Goal: Transaction & Acquisition: Download file/media

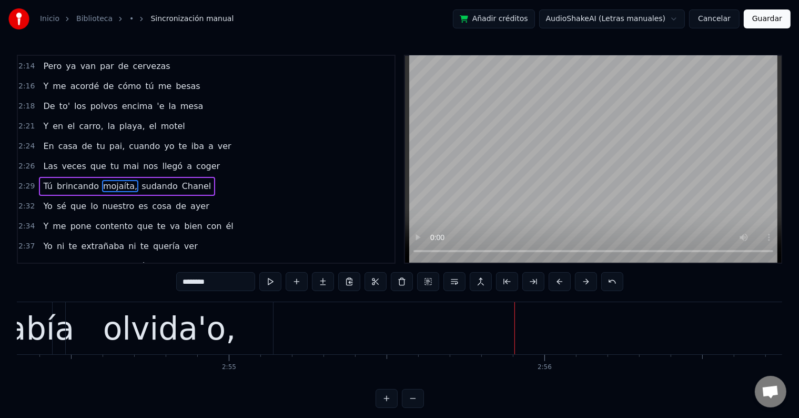
scroll to position [0, 55004]
click at [180, 335] on div "olvida'o," at bounding box center [168, 327] width 133 height 47
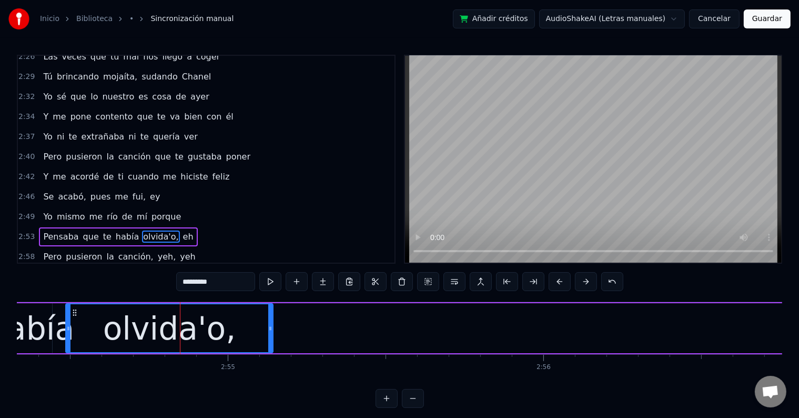
scroll to position [873, 0]
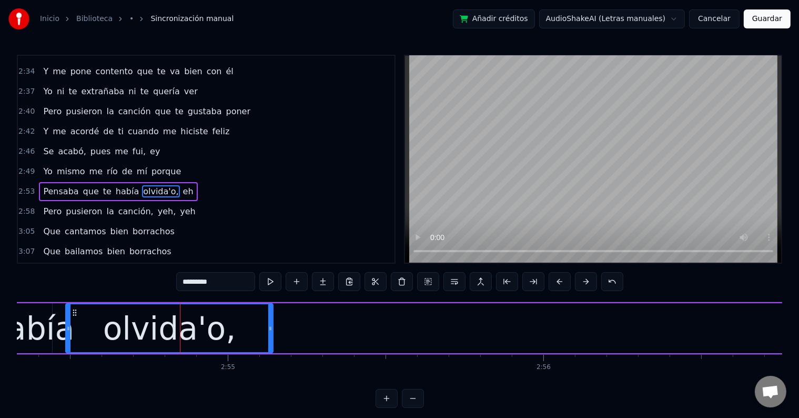
click at [205, 278] on input "*********" at bounding box center [215, 281] width 79 height 19
click at [55, 327] on div "había" at bounding box center [30, 327] width 87 height 47
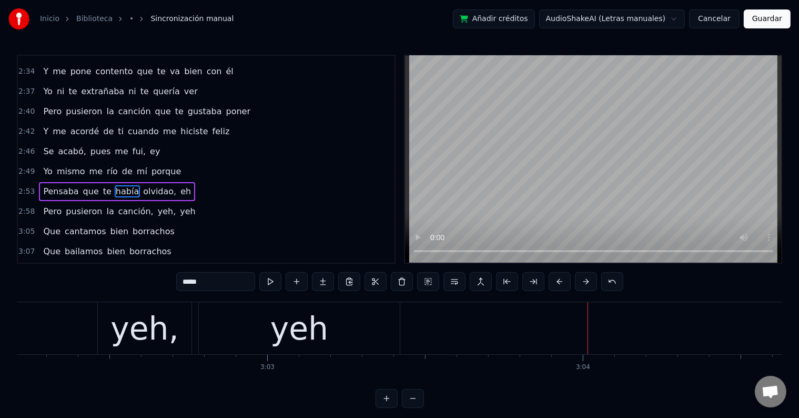
scroll to position [0, 57488]
click at [145, 330] on div "yeh," at bounding box center [144, 327] width 68 height 47
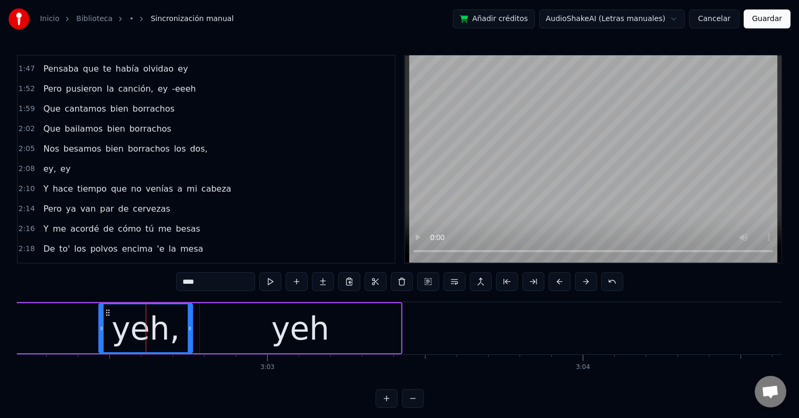
scroll to position [525, 0]
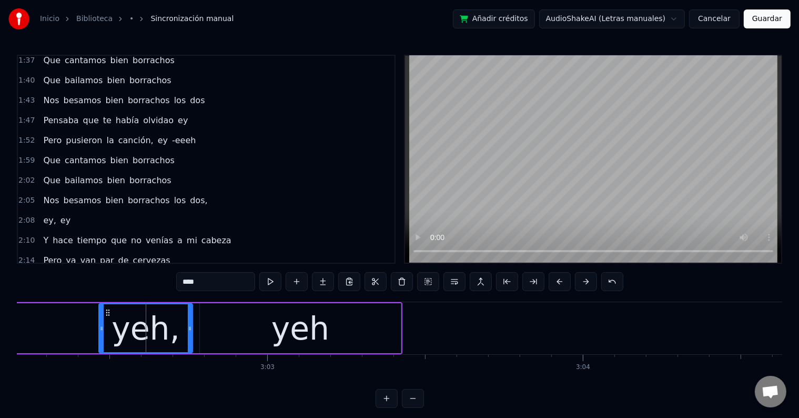
drag, startPoint x: 187, startPoint y: 281, endPoint x: 173, endPoint y: 282, distance: 14.2
click at [173, 282] on div "0:06 Yeh, yeh, yeeeh 0:09 Pensaba que te había olvidao eh 0:14 Pero pusieron la…" at bounding box center [399, 231] width 765 height 353
click at [236, 320] on div "yeh" at bounding box center [300, 328] width 201 height 50
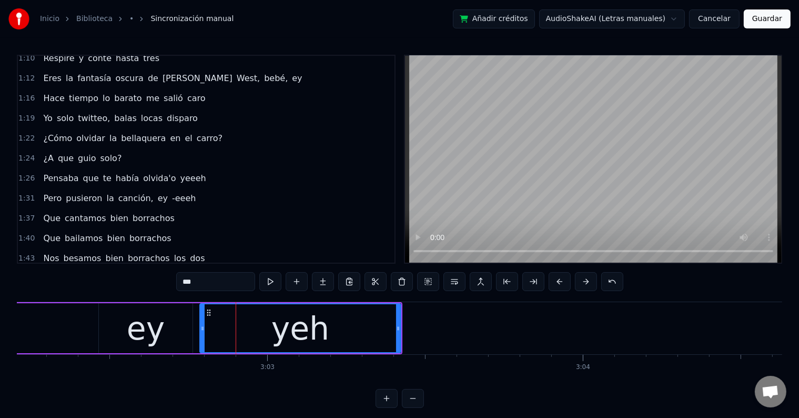
scroll to position [314, 0]
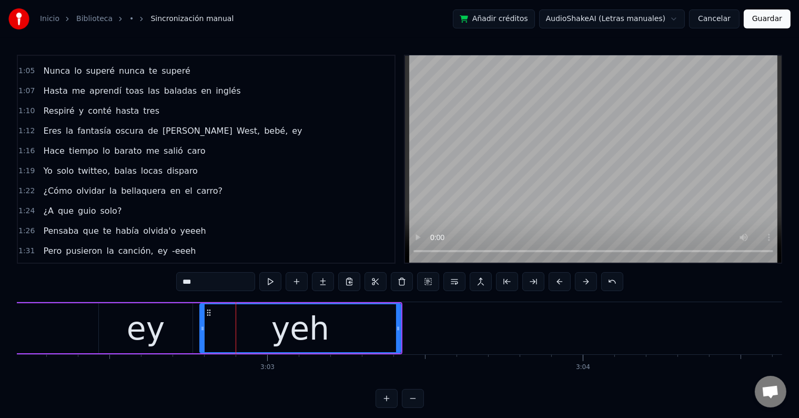
drag, startPoint x: 201, startPoint y: 282, endPoint x: 175, endPoint y: 283, distance: 26.3
click at [175, 283] on div "0:06 Yeh, yeh, yeeeh 0:09 Pensaba que te había olvidao eh 0:14 Pero pusieron la…" at bounding box center [399, 231] width 765 height 353
drag, startPoint x: 223, startPoint y: 284, endPoint x: 152, endPoint y: 284, distance: 71.0
click at [152, 284] on div "0:06 Yeh, yeh, yeeeh 0:09 Pensaba que te había olvidao eh 0:14 Pero pusieron la…" at bounding box center [399, 231] width 765 height 353
type input "*****"
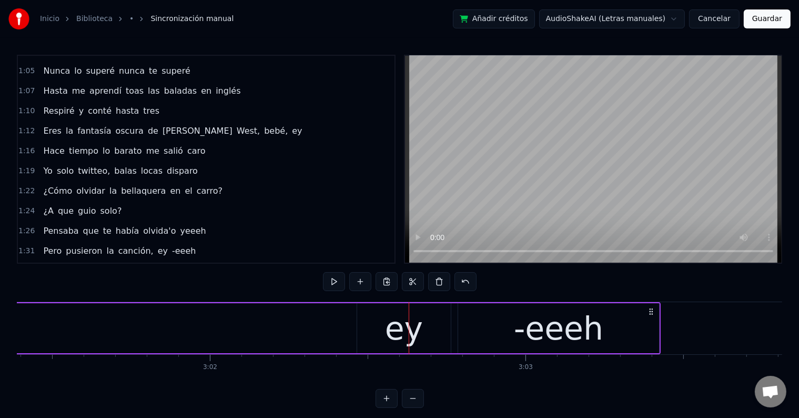
scroll to position [0, 57213]
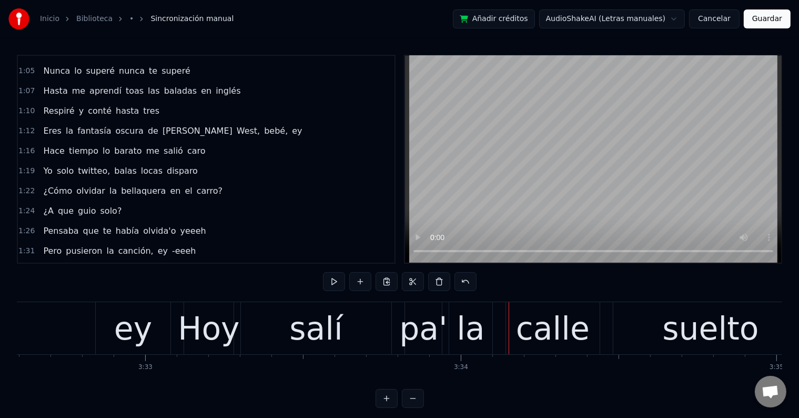
scroll to position [0, 67075]
click at [207, 332] on div "Hoy" at bounding box center [209, 327] width 62 height 47
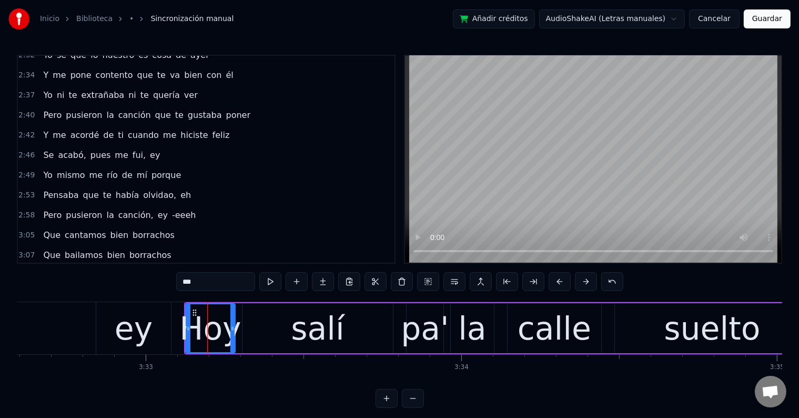
scroll to position [1009, 0]
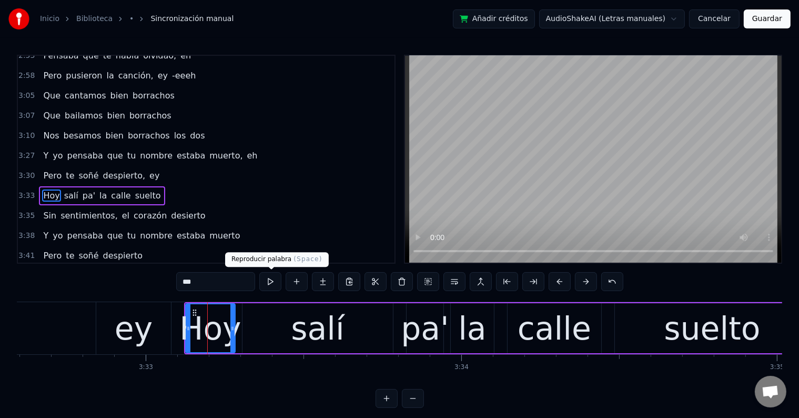
click at [278, 283] on button at bounding box center [270, 281] width 22 height 19
click at [278, 313] on div "salí" at bounding box center [317, 328] width 150 height 50
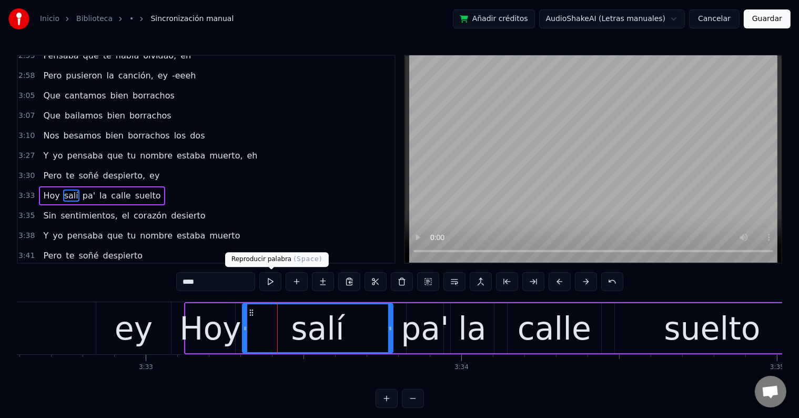
click at [272, 282] on button at bounding box center [270, 281] width 22 height 19
click at [128, 321] on div "ey" at bounding box center [134, 327] width 38 height 47
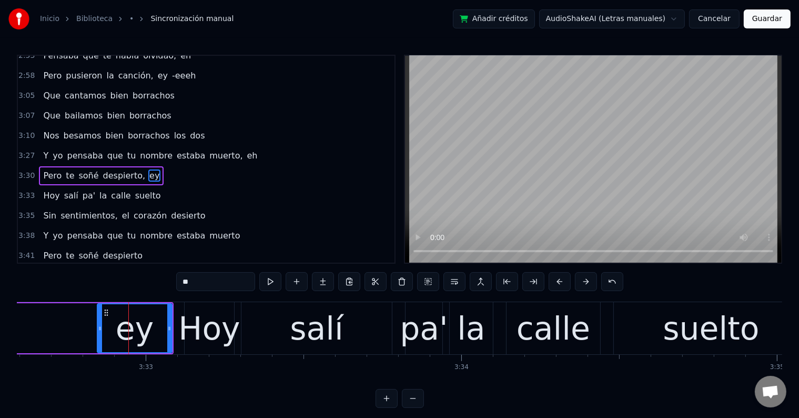
scroll to position [990, 0]
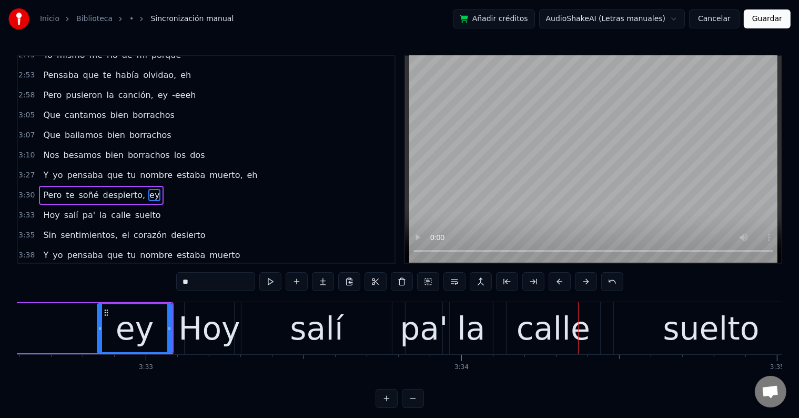
click at [333, 324] on div "salí" at bounding box center [316, 327] width 53 height 47
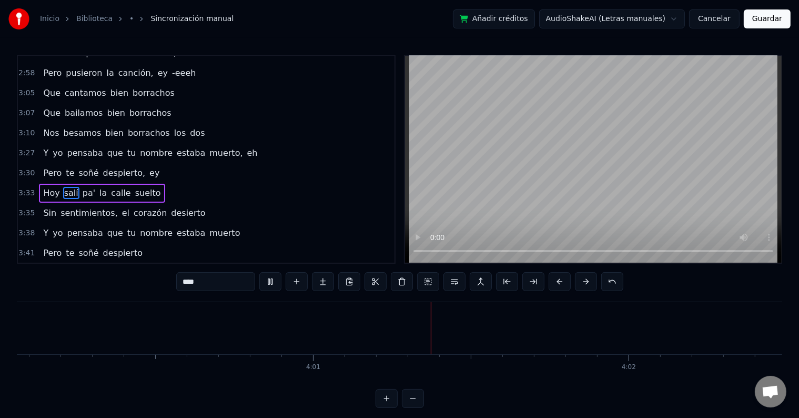
scroll to position [0, 75788]
click at [174, 287] on span "desierto" at bounding box center [188, 293] width 36 height 12
type input "********"
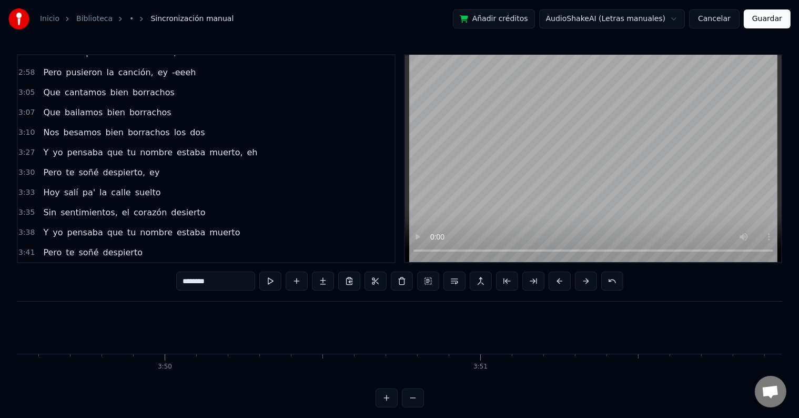
scroll to position [0, 71865]
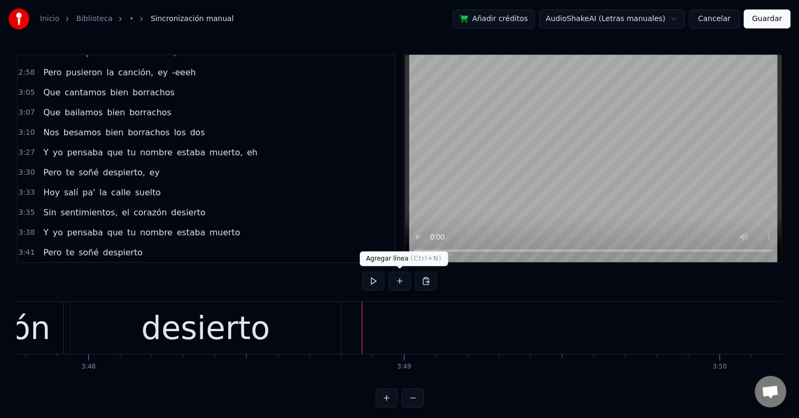
click at [403, 281] on button at bounding box center [400, 280] width 22 height 19
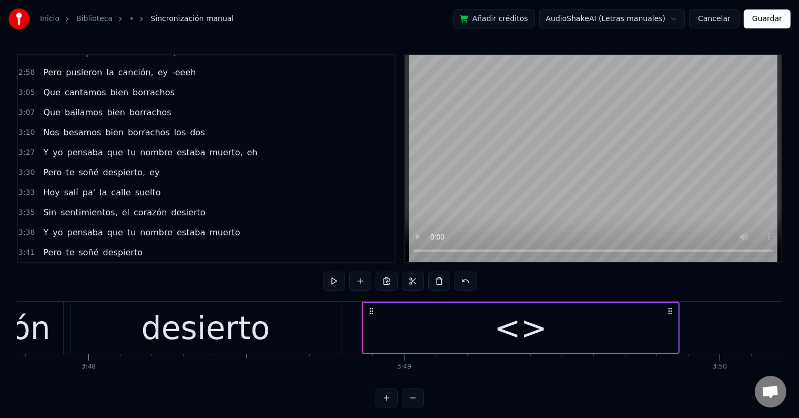
click at [492, 324] on div "<>" at bounding box center [520, 327] width 314 height 50
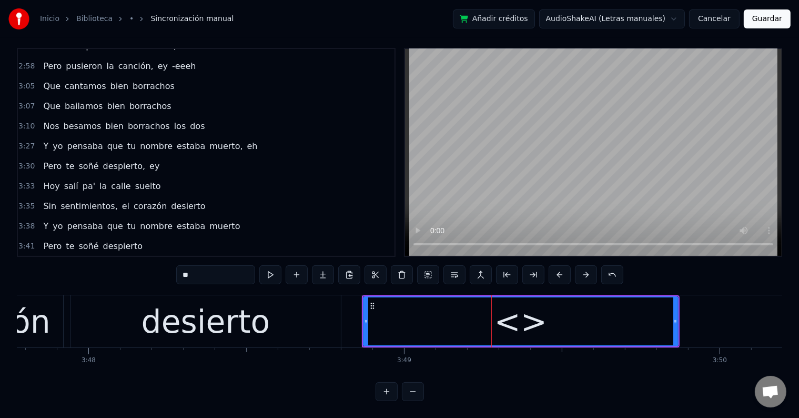
scroll to position [1031, 0]
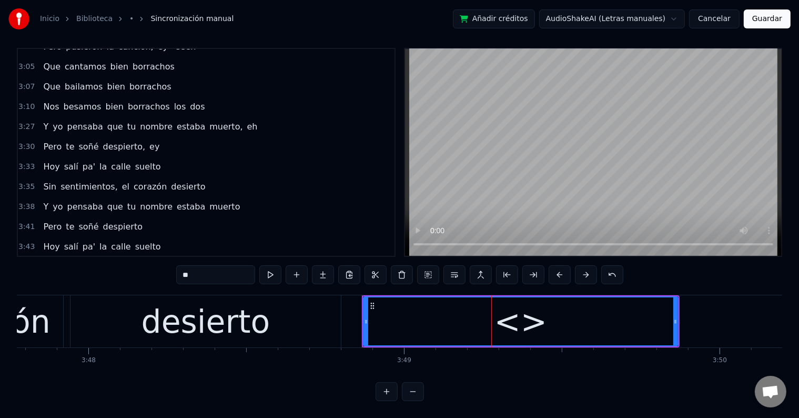
drag, startPoint x: 201, startPoint y: 263, endPoint x: 169, endPoint y: 267, distance: 32.9
click at [169, 267] on div "0:06 Yeh, yeh, yeeeh 0:09 Pensaba que te había olvidao eh 0:14 Pero pusieron la…" at bounding box center [399, 224] width 765 height 353
type input "***"
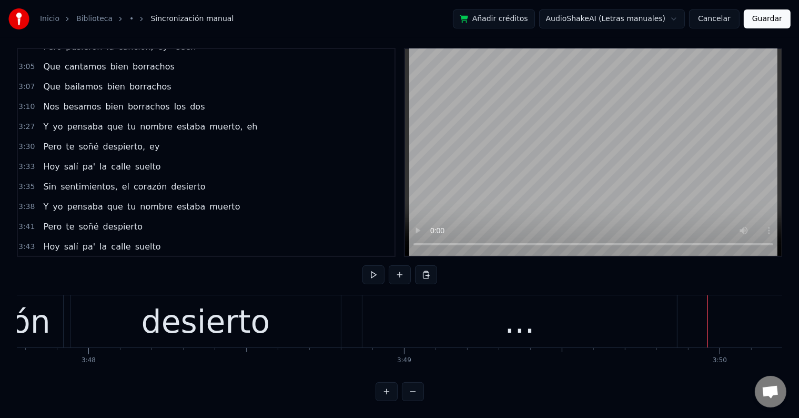
click at [517, 316] on div "..." at bounding box center [519, 321] width 30 height 47
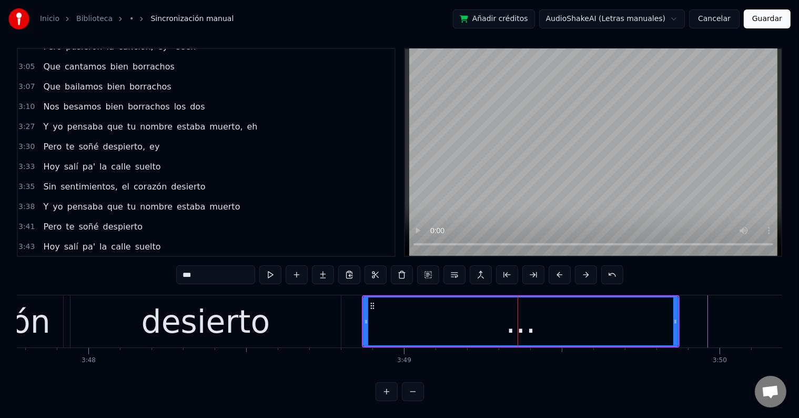
click at [121, 260] on span "el" at bounding box center [125, 266] width 9 height 12
type input "**"
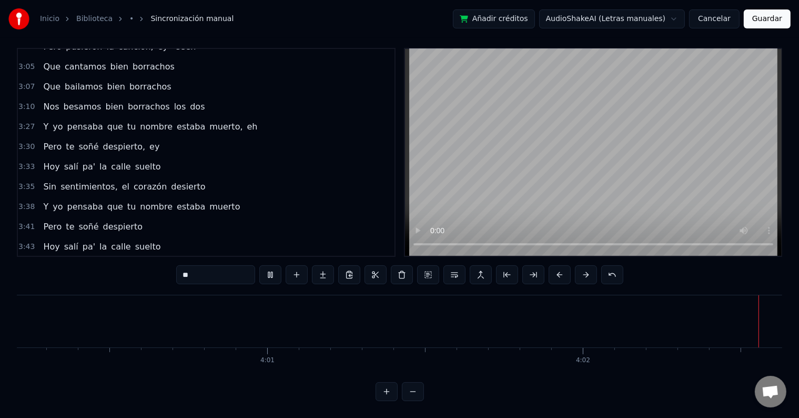
scroll to position [0, 75788]
click at [774, 21] on button "Guardar" at bounding box center [767, 18] width 47 height 19
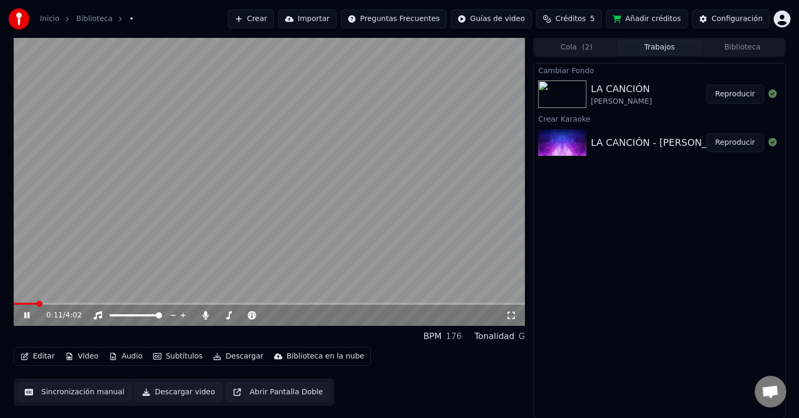
click at [28, 307] on div "0:11 / 4:02" at bounding box center [270, 314] width 512 height 21
click at [28, 311] on icon at bounding box center [34, 315] width 25 height 8
click at [43, 358] on button "Editar" at bounding box center [37, 356] width 43 height 15
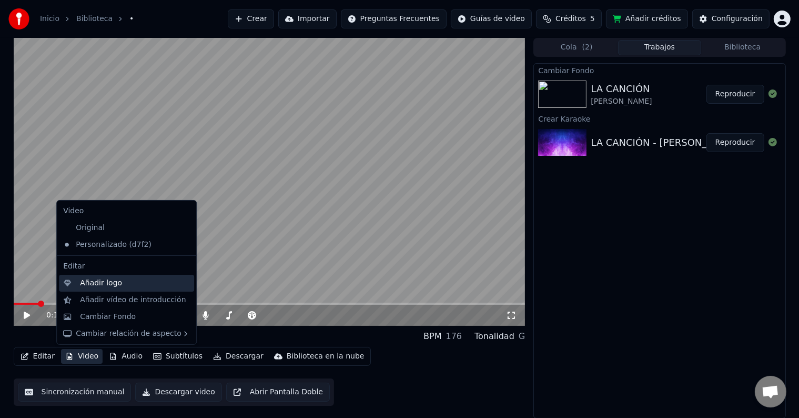
click at [114, 289] on div "Añadir logo" at bounding box center [126, 282] width 135 height 17
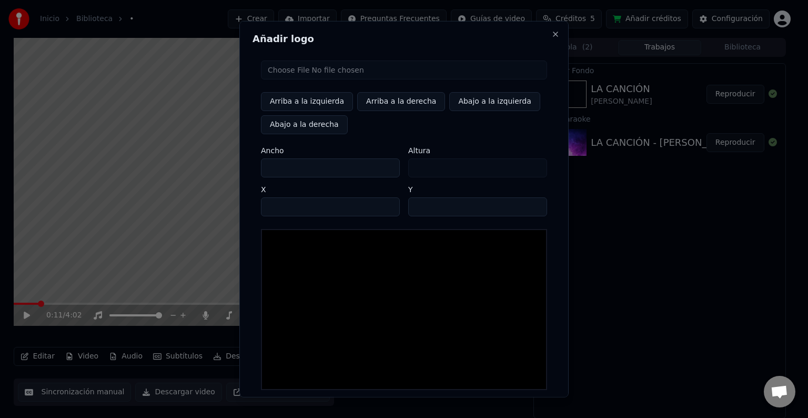
click at [294, 73] on input "file" at bounding box center [404, 69] width 286 height 19
type input "**********"
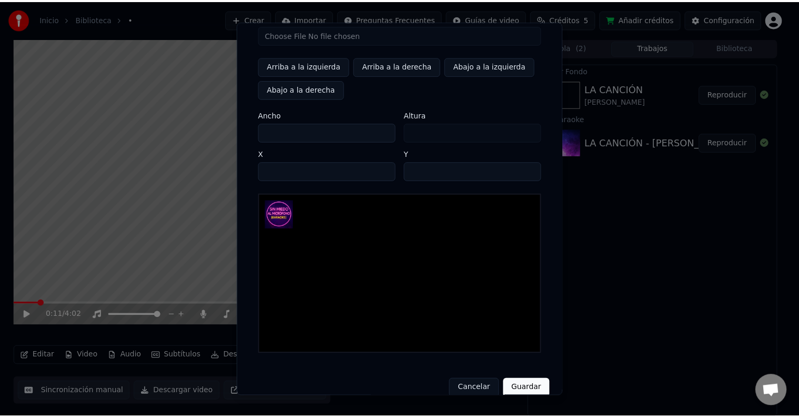
scroll to position [50, 0]
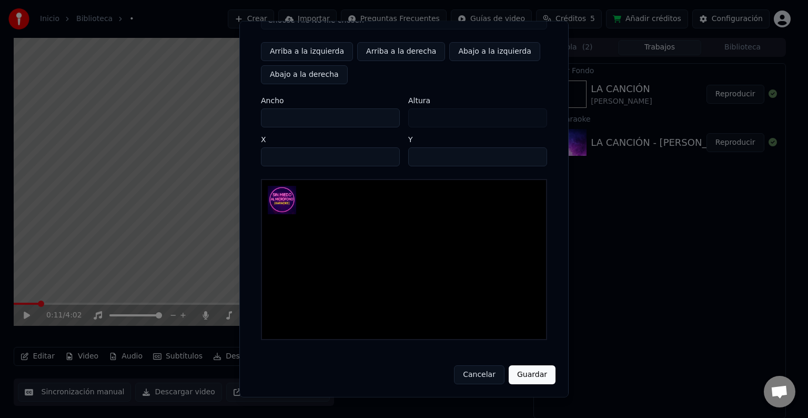
click at [536, 372] on button "Guardar" at bounding box center [531, 374] width 47 height 19
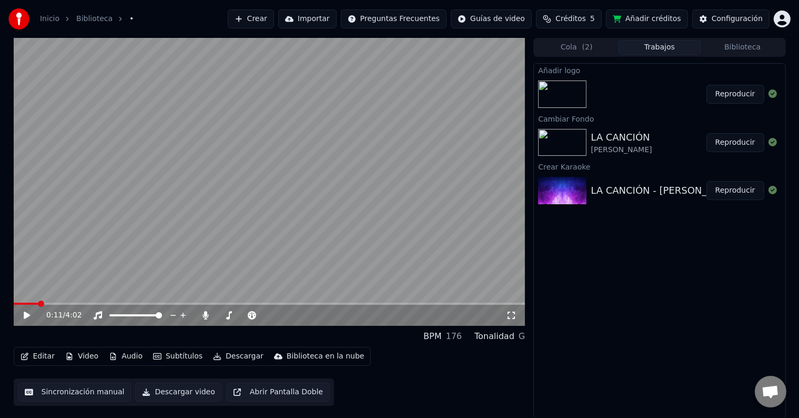
click at [745, 94] on button "Reproducir" at bounding box center [735, 94] width 58 height 19
click at [26, 317] on icon at bounding box center [26, 315] width 5 height 6
click at [26, 317] on icon at bounding box center [27, 314] width 6 height 7
click at [30, 316] on icon at bounding box center [34, 315] width 25 height 8
click at [675, 90] on div "Reproducir" at bounding box center [659, 94] width 251 height 36
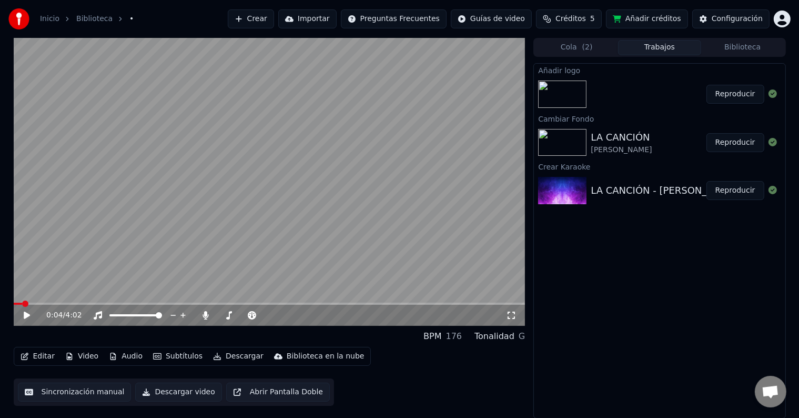
click at [27, 318] on icon at bounding box center [34, 315] width 25 height 8
click at [513, 316] on icon at bounding box center [511, 315] width 11 height 8
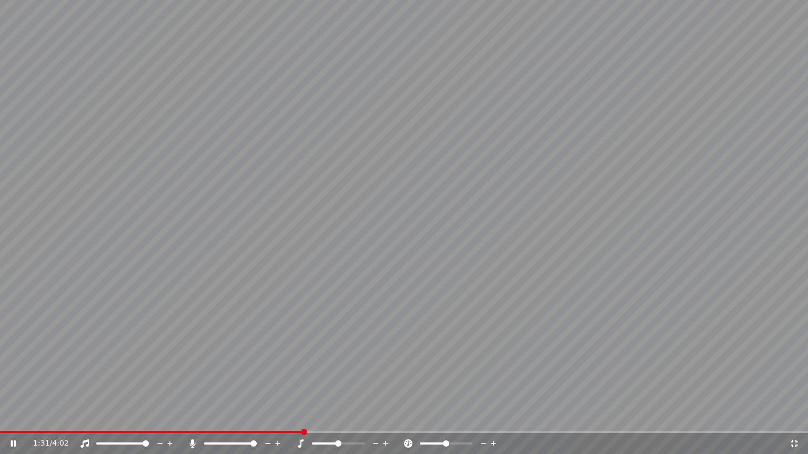
click at [10, 417] on icon at bounding box center [20, 444] width 25 height 8
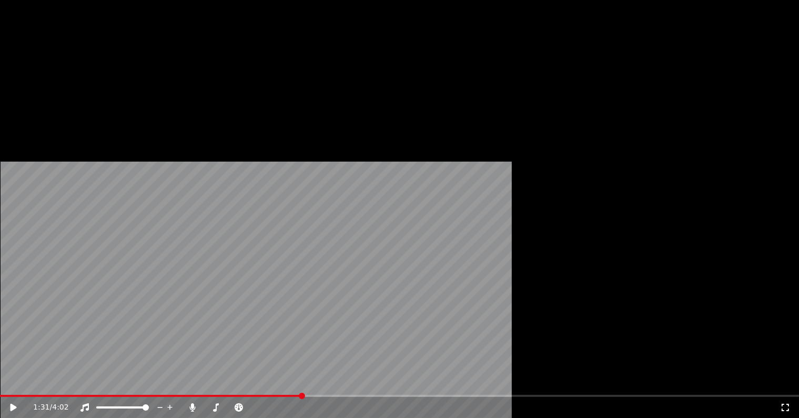
click at [27, 72] on icon "button" at bounding box center [24, 68] width 7 height 7
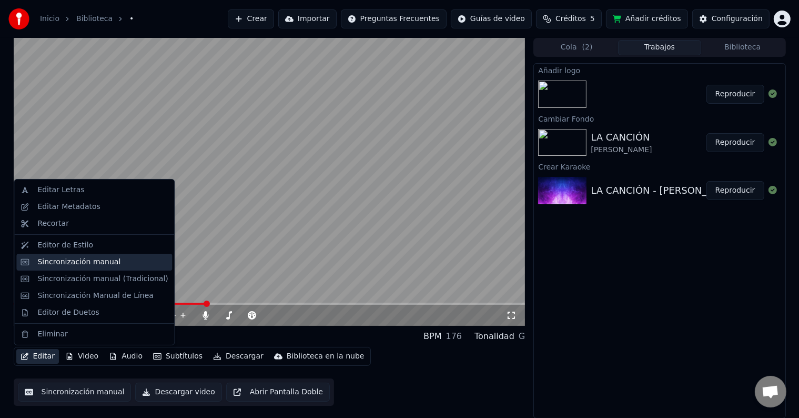
click at [74, 261] on div "Sincronización manual" at bounding box center [78, 262] width 83 height 11
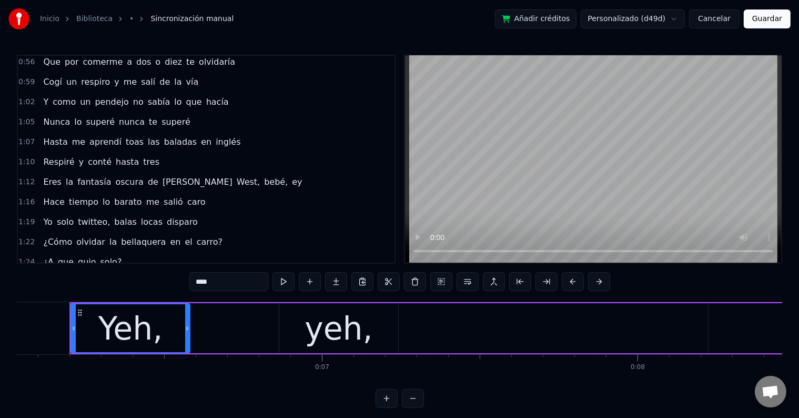
scroll to position [368, 0]
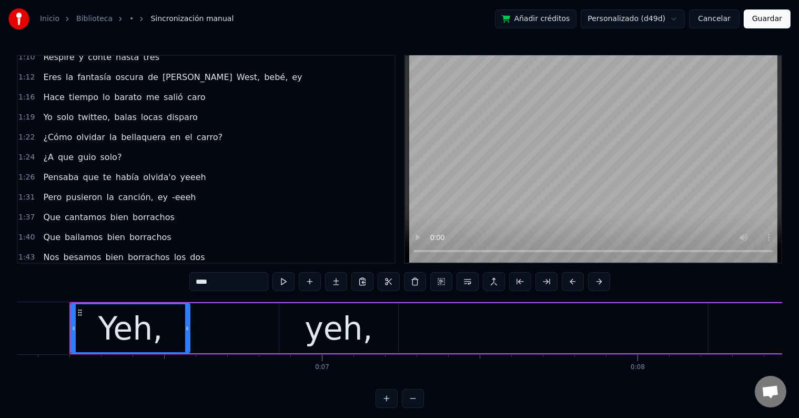
click at [142, 171] on span "olvida'o" at bounding box center [159, 177] width 35 height 12
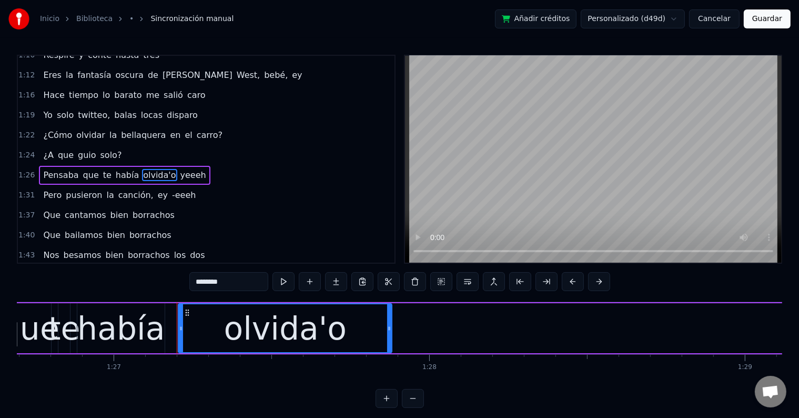
scroll to position [0, 27460]
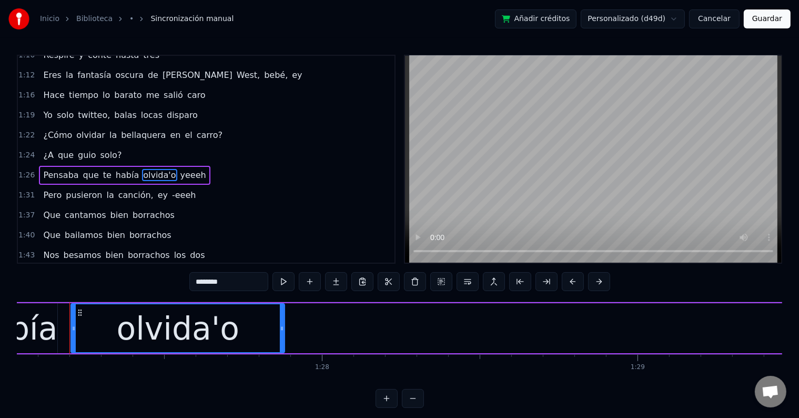
click at [219, 285] on input "********" at bounding box center [228, 281] width 79 height 19
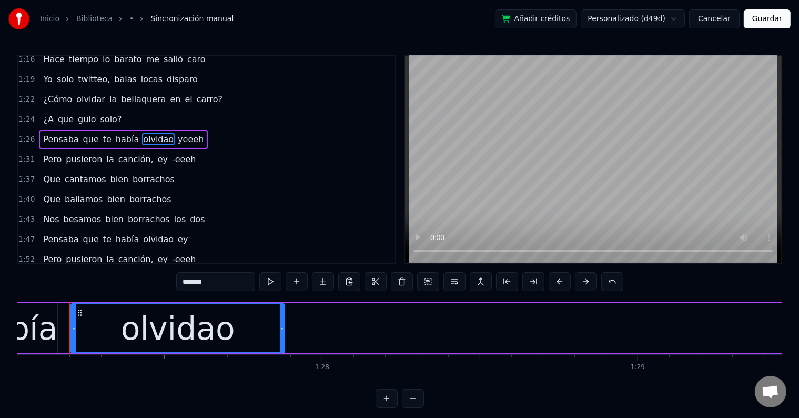
scroll to position [423, 0]
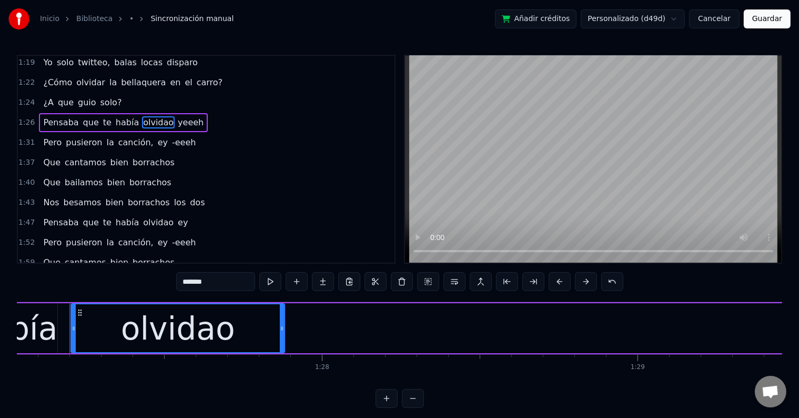
type input "*******"
click at [779, 19] on button "Guardar" at bounding box center [767, 18] width 47 height 19
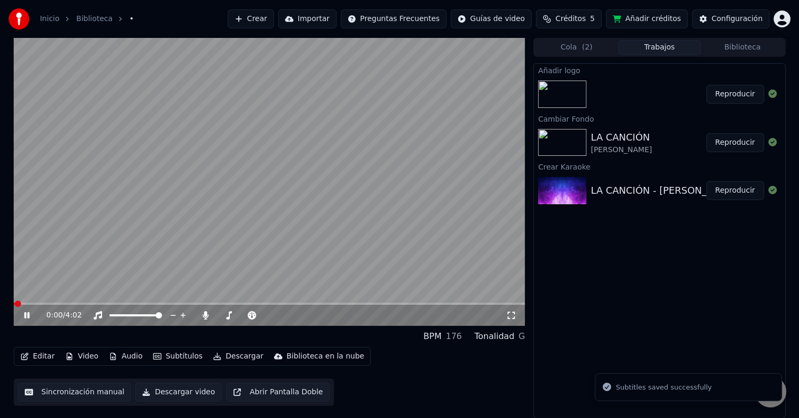
click at [77, 303] on span at bounding box center [270, 303] width 512 height 2
click at [135, 303] on span at bounding box center [270, 303] width 512 height 2
click at [160, 302] on video at bounding box center [270, 182] width 512 height 288
click at [162, 303] on span at bounding box center [270, 303] width 512 height 2
click at [168, 303] on span at bounding box center [270, 303] width 512 height 2
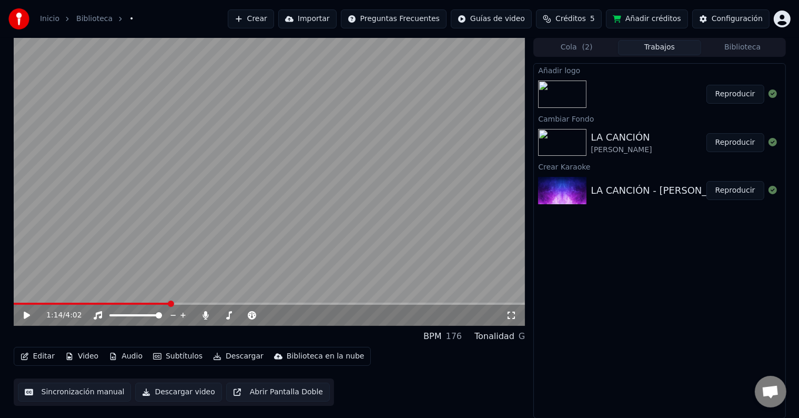
click at [253, 242] on video at bounding box center [270, 182] width 512 height 288
click at [508, 314] on icon at bounding box center [511, 315] width 11 height 8
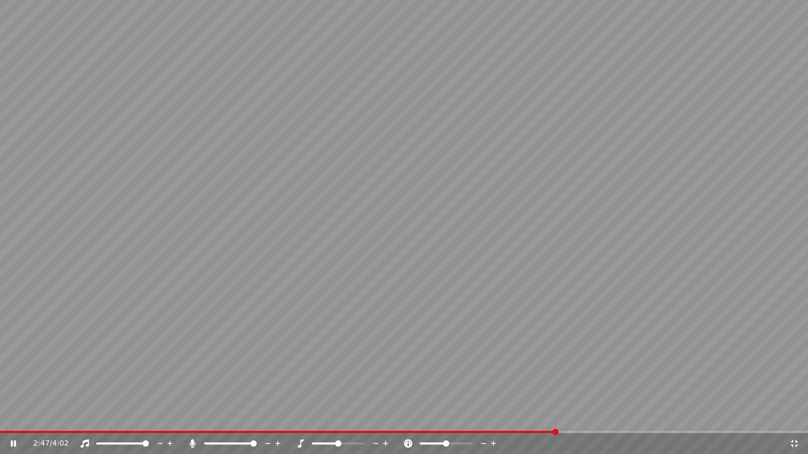
click at [16, 417] on icon at bounding box center [20, 444] width 25 height 8
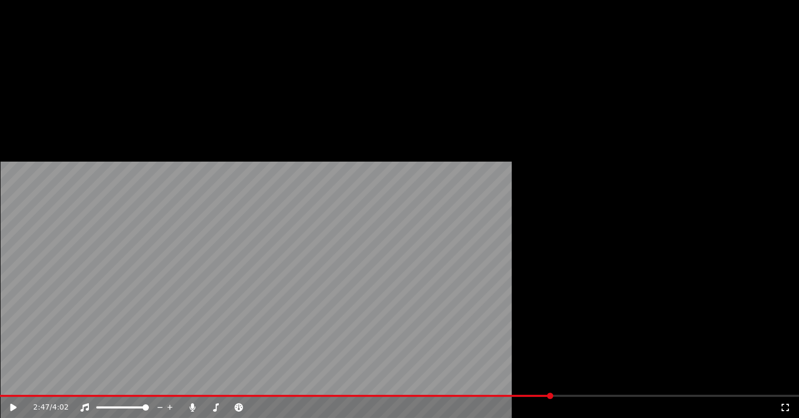
click at [46, 76] on button "Editar" at bounding box center [37, 68] width 43 height 15
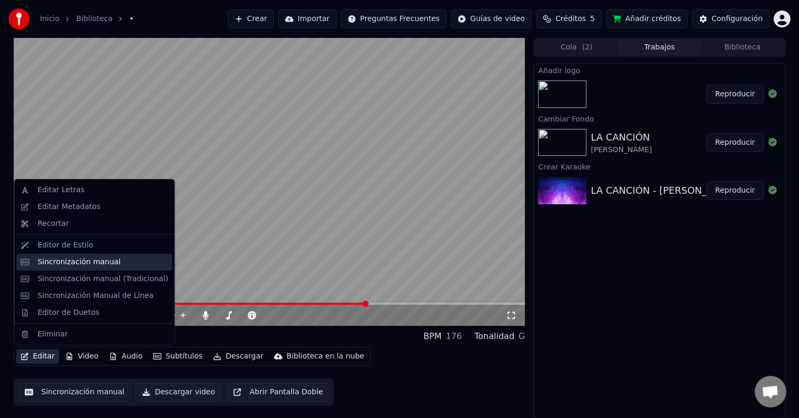
click at [88, 258] on div "Sincronización manual" at bounding box center [78, 262] width 83 height 11
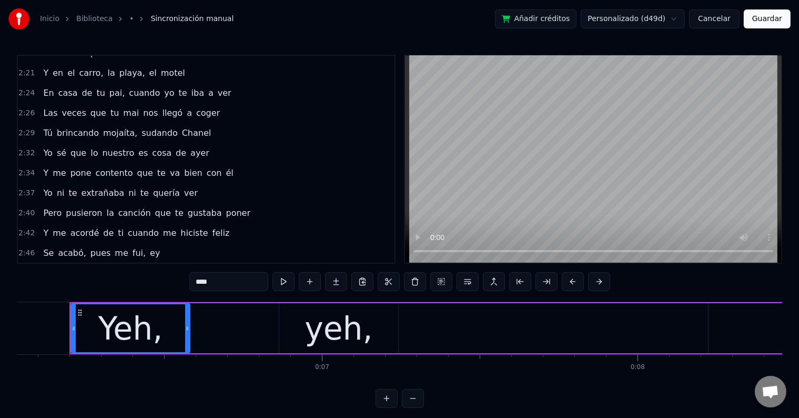
scroll to position [789, 0]
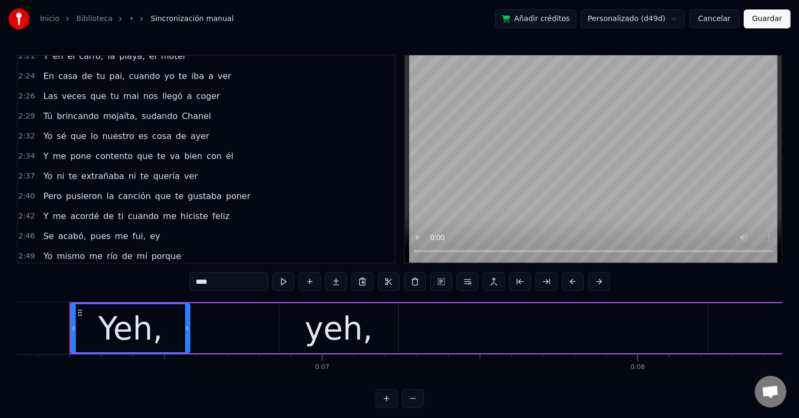
click at [117, 210] on span "ti" at bounding box center [121, 216] width 8 height 12
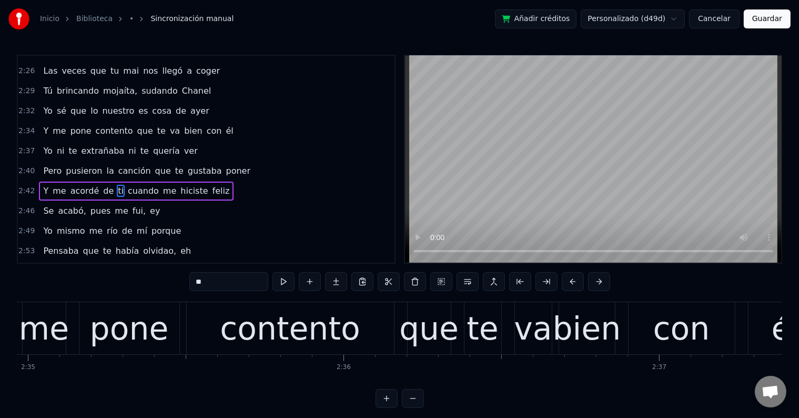
scroll to position [0, 51666]
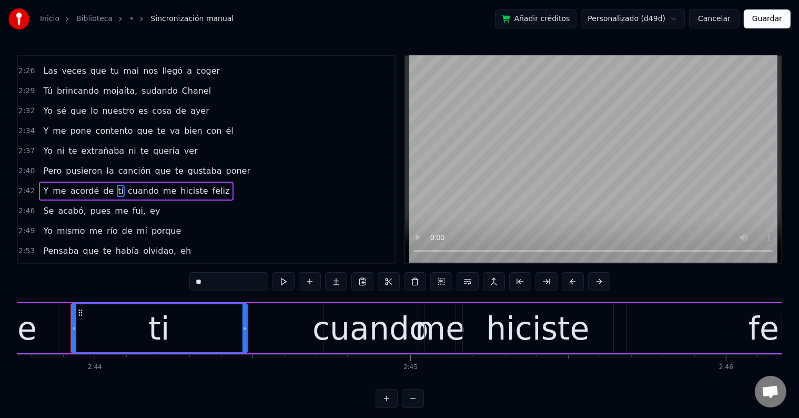
click at [228, 286] on input "**" at bounding box center [228, 281] width 79 height 19
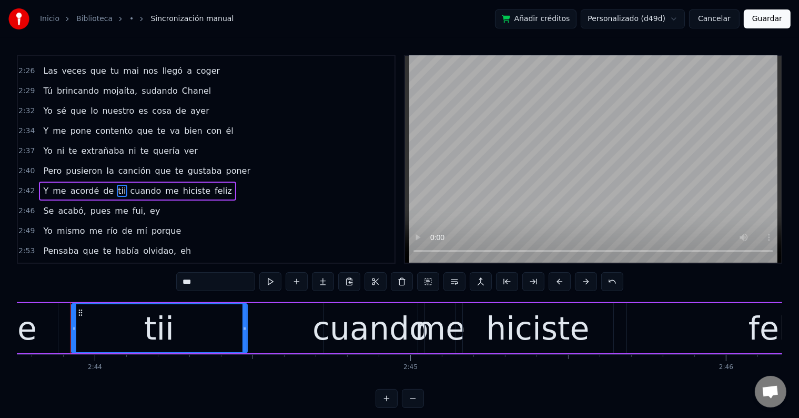
click at [231, 284] on input "***" at bounding box center [215, 281] width 79 height 19
click at [51, 334] on div "de" at bounding box center [17, 328] width 81 height 50
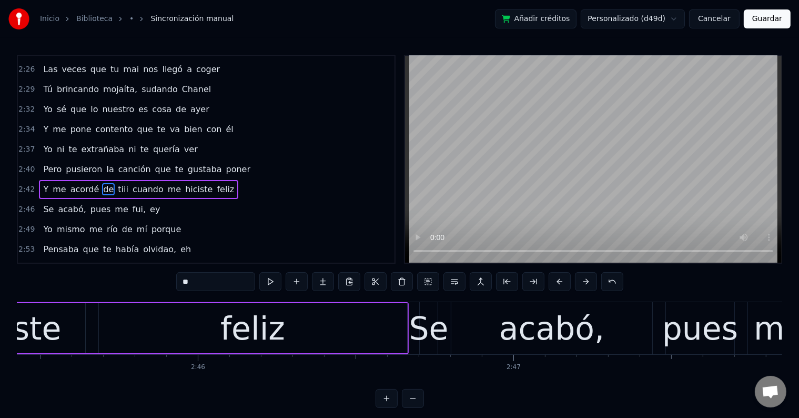
scroll to position [0, 52189]
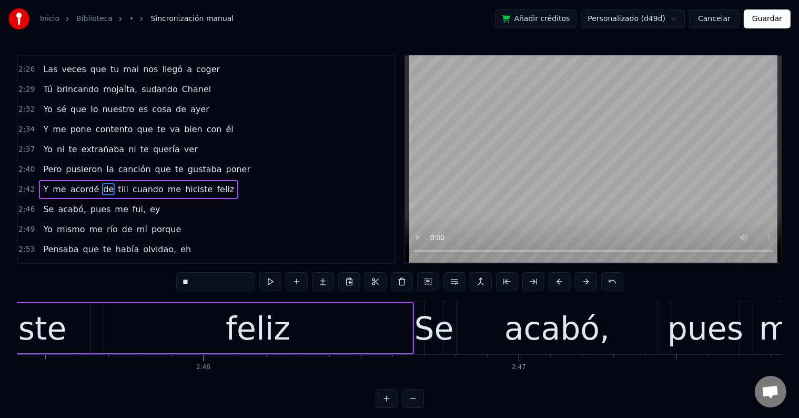
click at [244, 324] on div "feliz" at bounding box center [258, 327] width 65 height 47
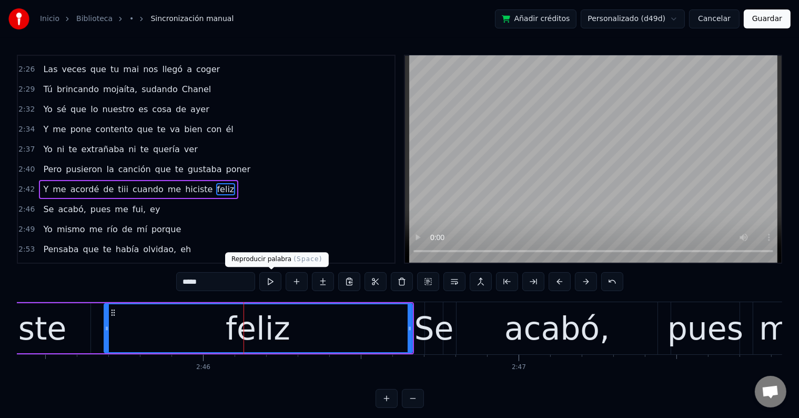
click at [269, 281] on button at bounding box center [270, 281] width 22 height 19
click at [194, 282] on input "*****" at bounding box center [215, 281] width 79 height 19
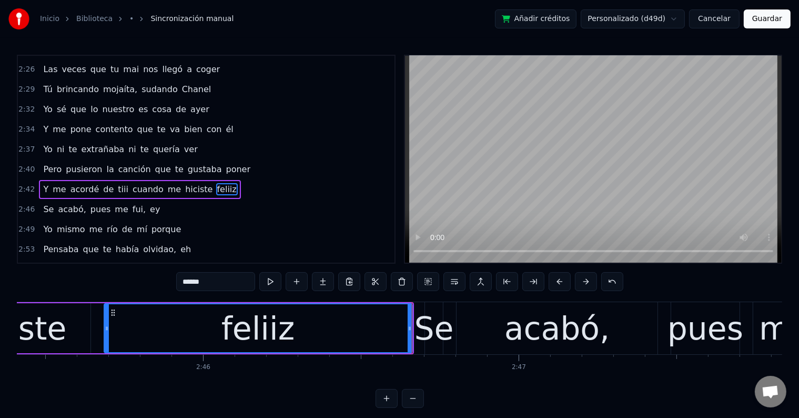
click at [196, 281] on input "******" at bounding box center [215, 281] width 79 height 19
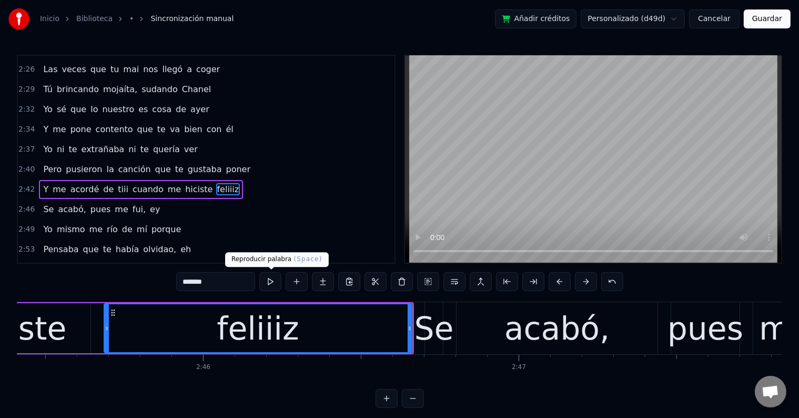
click at [272, 279] on button at bounding box center [270, 281] width 22 height 19
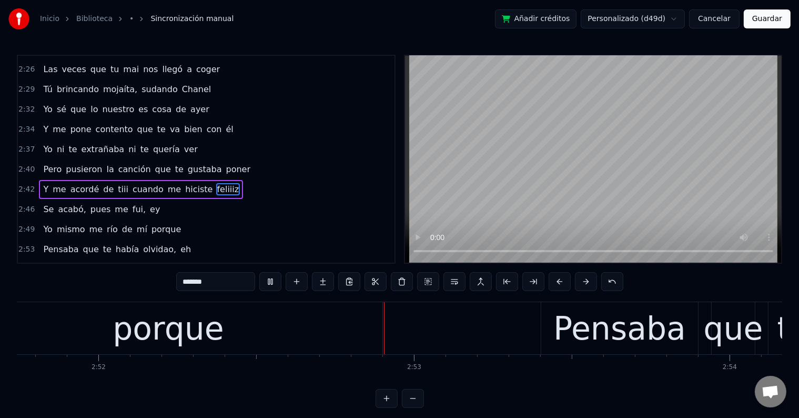
scroll to position [0, 54312]
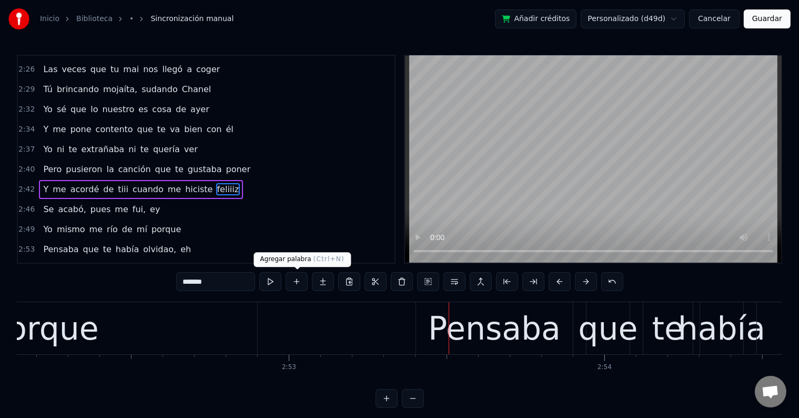
click at [204, 337] on div "porque" at bounding box center [43, 328] width 428 height 52
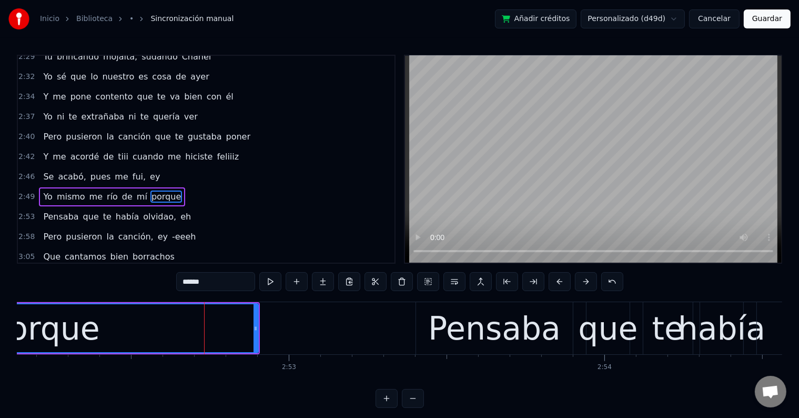
scroll to position [854, 0]
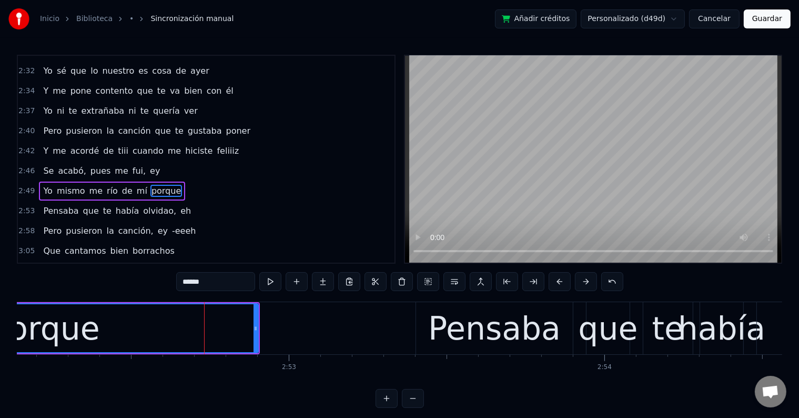
click at [221, 285] on input "******" at bounding box center [215, 281] width 79 height 19
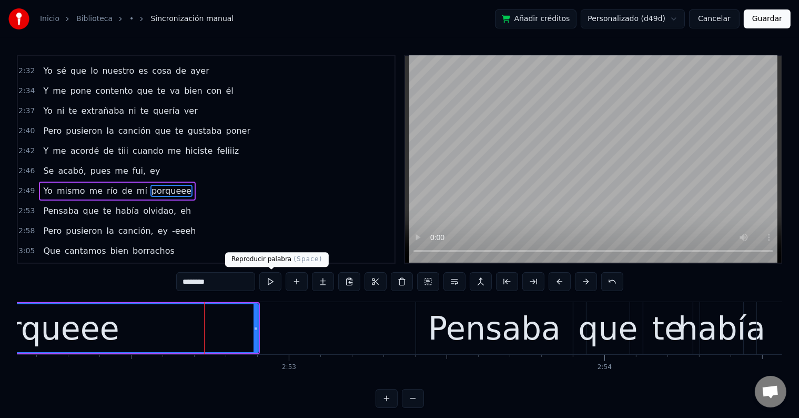
click at [273, 279] on button at bounding box center [270, 281] width 22 height 19
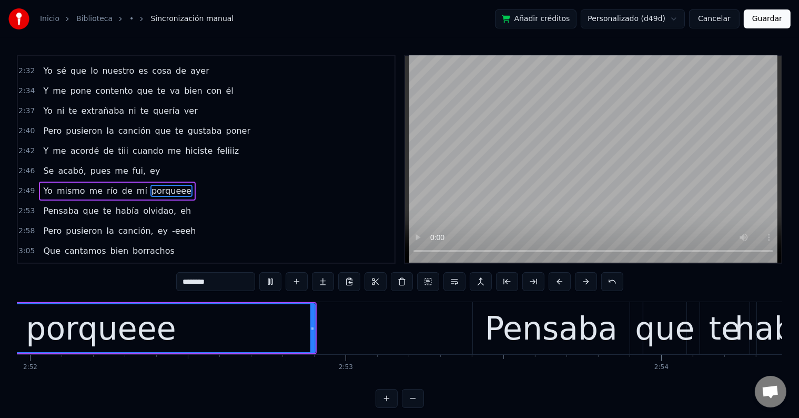
scroll to position [0, 54139]
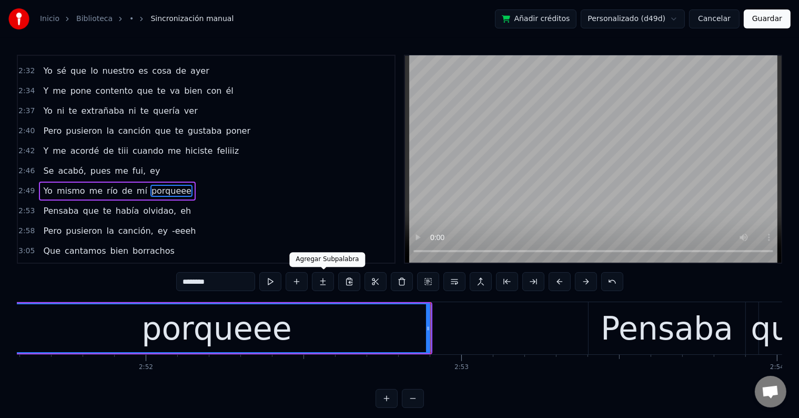
click at [313, 322] on div "porqueee" at bounding box center [216, 328] width 427 height 48
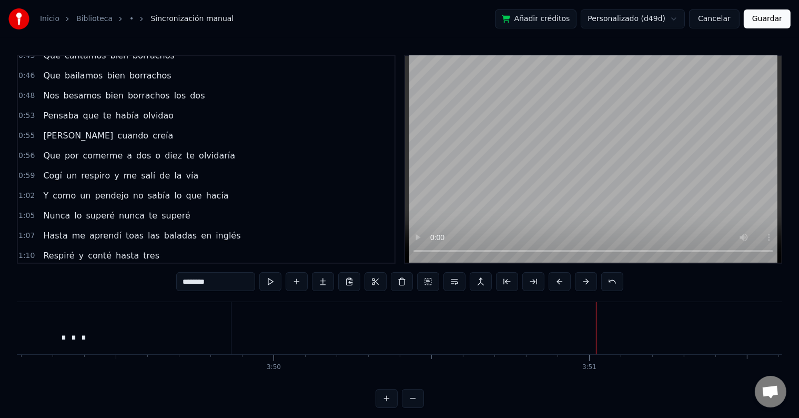
scroll to position [0, 0]
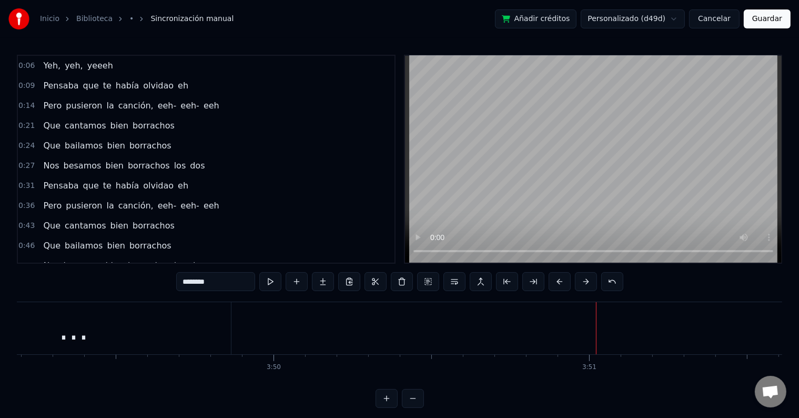
click at [47, 146] on span "Que" at bounding box center [51, 145] width 19 height 12
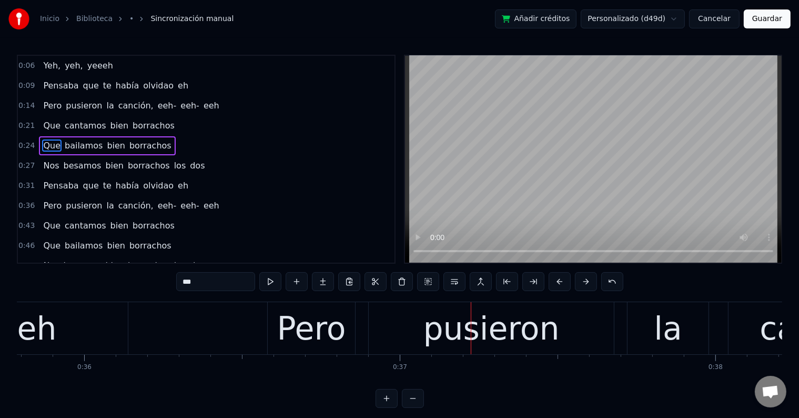
scroll to position [0, 11278]
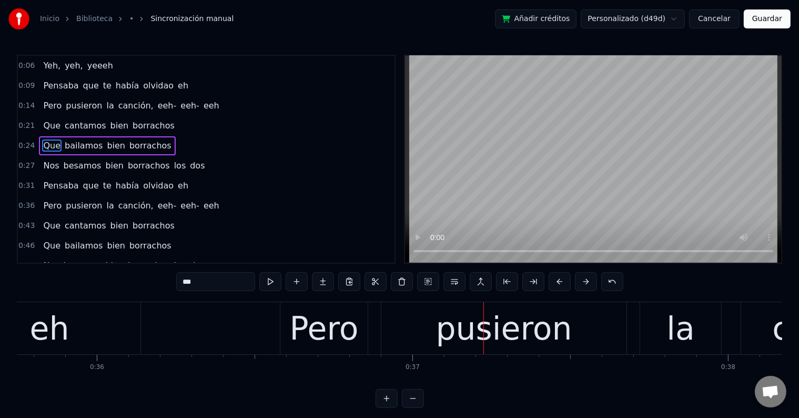
click at [85, 326] on div "eh" at bounding box center [49, 328] width 182 height 52
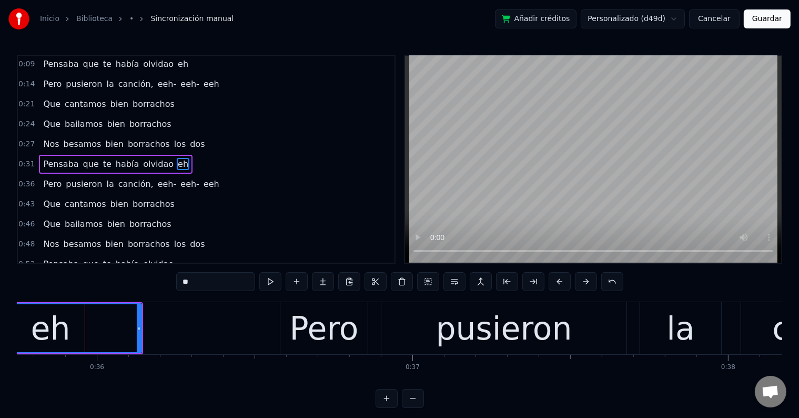
scroll to position [22, 0]
click at [181, 279] on input "**" at bounding box center [215, 281] width 79 height 19
click at [181, 279] on input "***" at bounding box center [215, 281] width 79 height 19
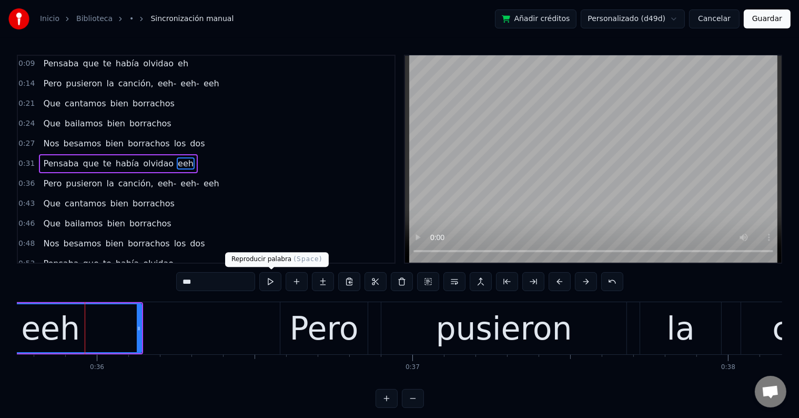
click at [267, 284] on button at bounding box center [270, 281] width 22 height 19
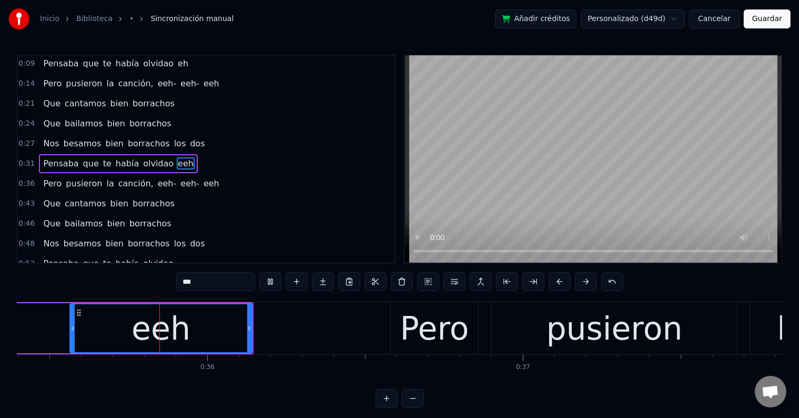
scroll to position [0, 11167]
click at [186, 279] on input "***" at bounding box center [215, 281] width 79 height 19
type input "***"
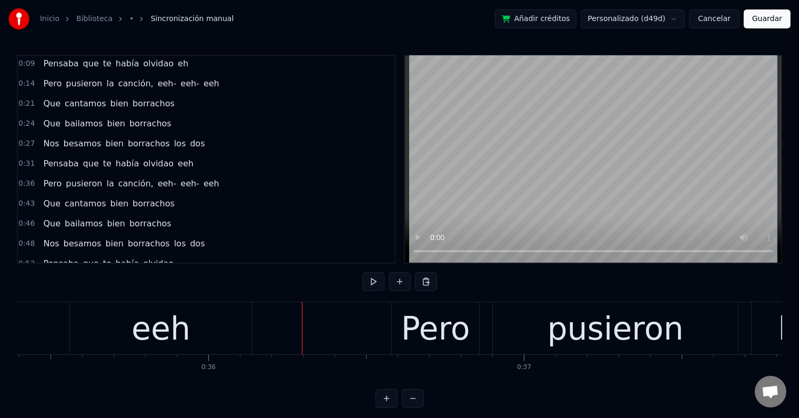
click at [168, 325] on div "eeh" at bounding box center [160, 327] width 59 height 47
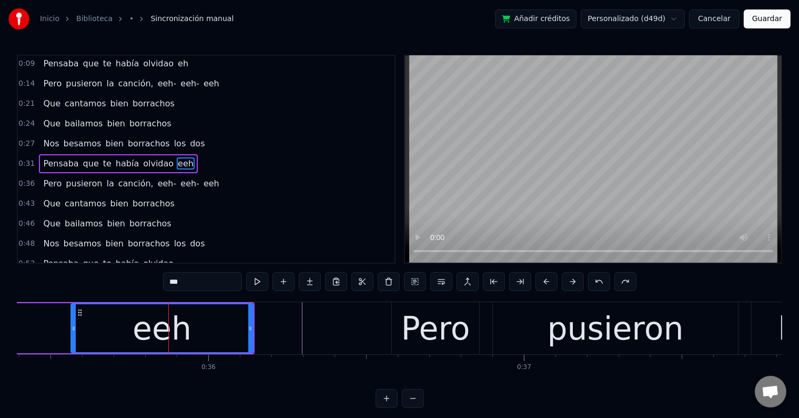
click at [177, 285] on input "***" at bounding box center [202, 281] width 79 height 19
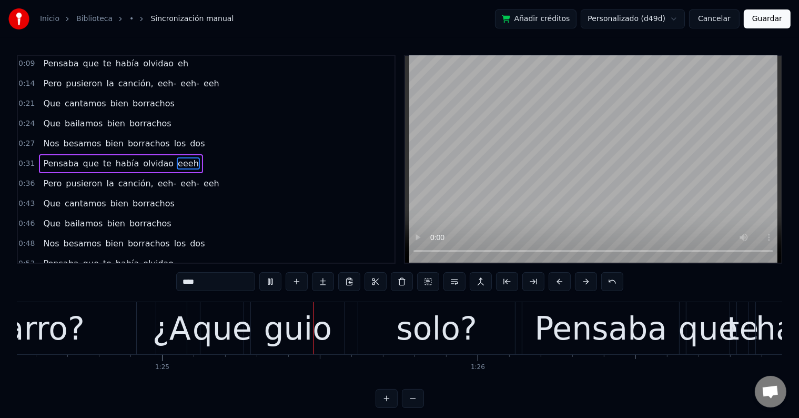
scroll to position [0, 26694]
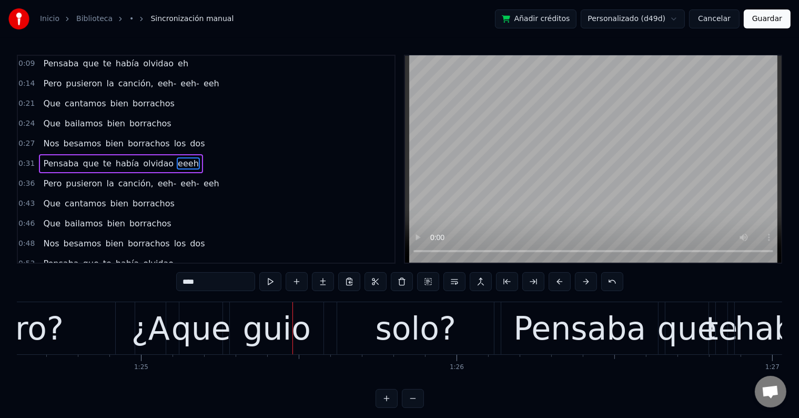
click at [36, 324] on div "carro?" at bounding box center [14, 327] width 97 height 47
type input "******"
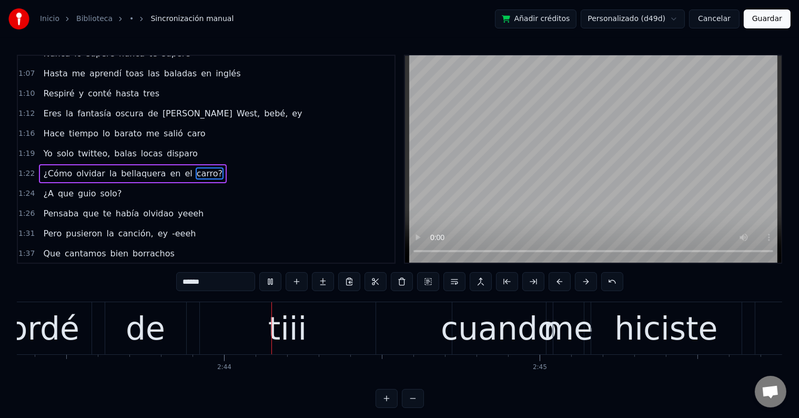
scroll to position [0, 51538]
click at [772, 19] on button "Guardar" at bounding box center [767, 18] width 47 height 19
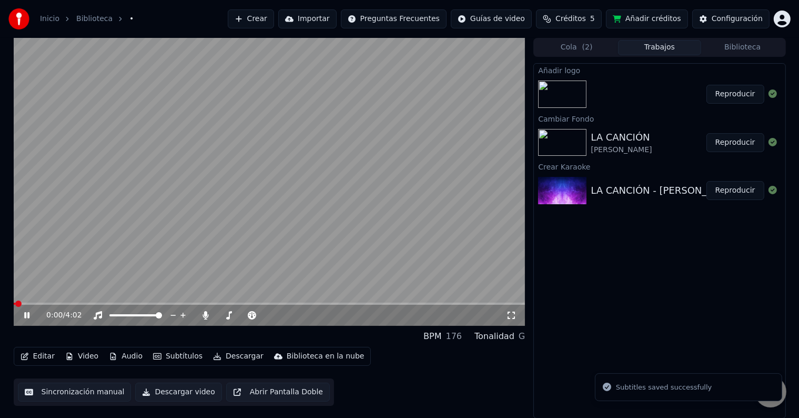
click at [25, 318] on icon at bounding box center [26, 315] width 5 height 6
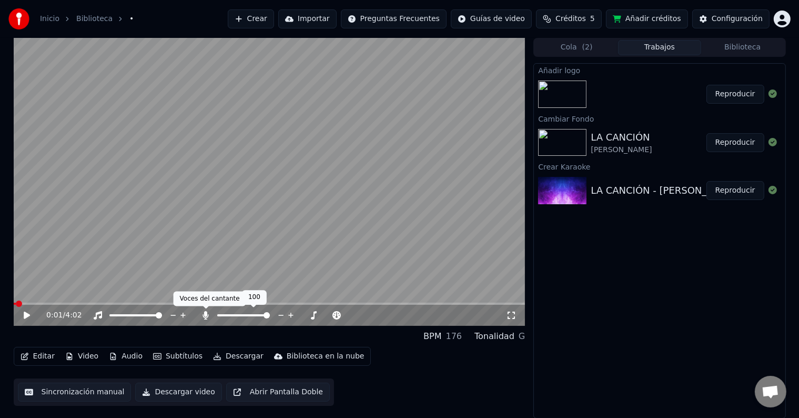
click at [208, 316] on icon at bounding box center [206, 315] width 6 height 8
click at [230, 355] on button "Descargar" at bounding box center [238, 356] width 59 height 15
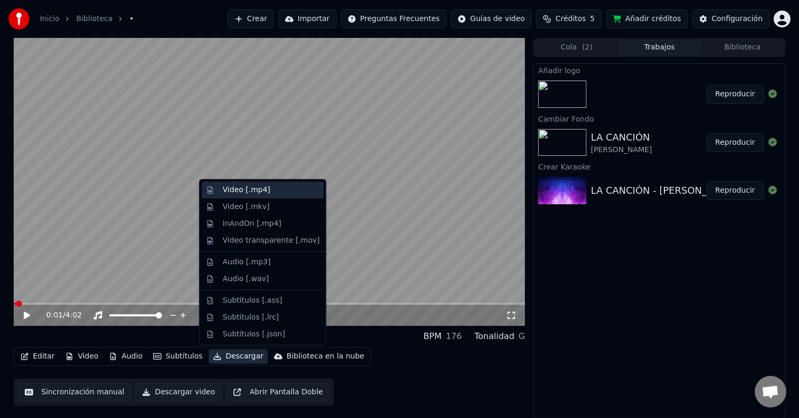
click at [252, 189] on div "Video [.mp4]" at bounding box center [245, 190] width 47 height 11
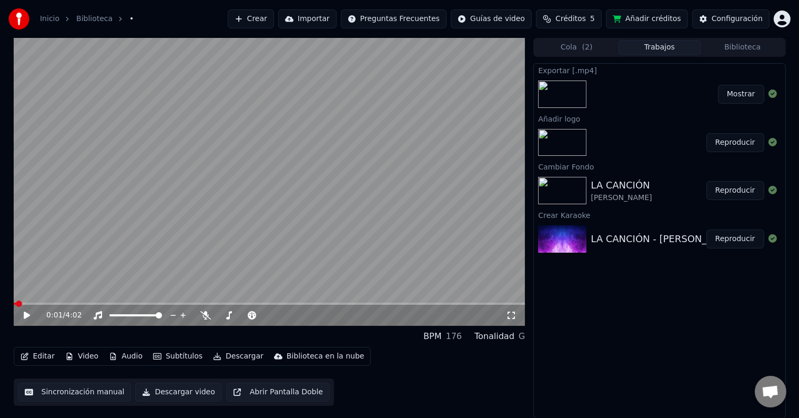
click at [747, 92] on button "Mostrar" at bounding box center [741, 94] width 46 height 19
